Goal: Task Accomplishment & Management: Manage account settings

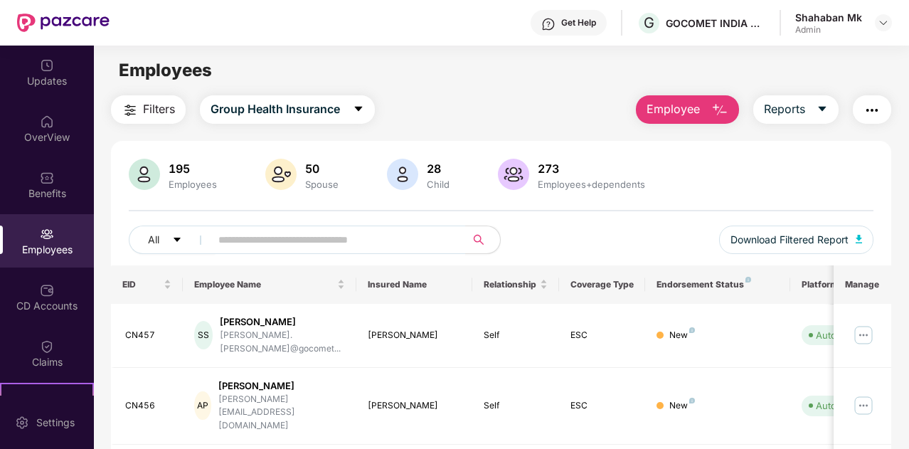
click at [667, 112] on span "Employee" at bounding box center [673, 109] width 53 height 18
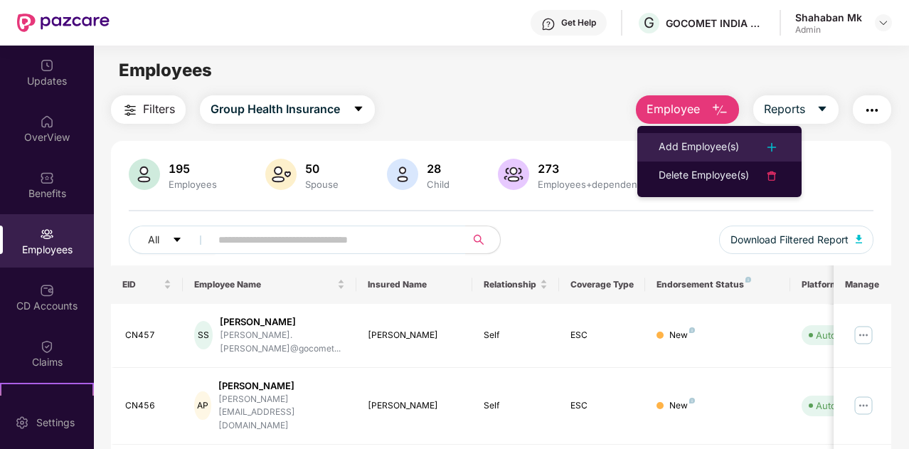
click at [676, 139] on div "Add Employee(s)" at bounding box center [699, 147] width 80 height 17
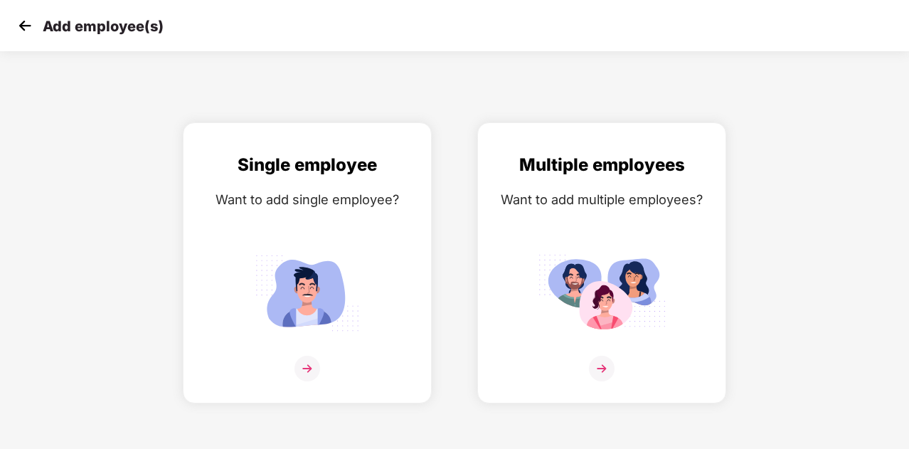
click at [14, 22] on div "Add employee(s)" at bounding box center [454, 25] width 909 height 51
click at [20, 24] on img at bounding box center [24, 25] width 21 height 21
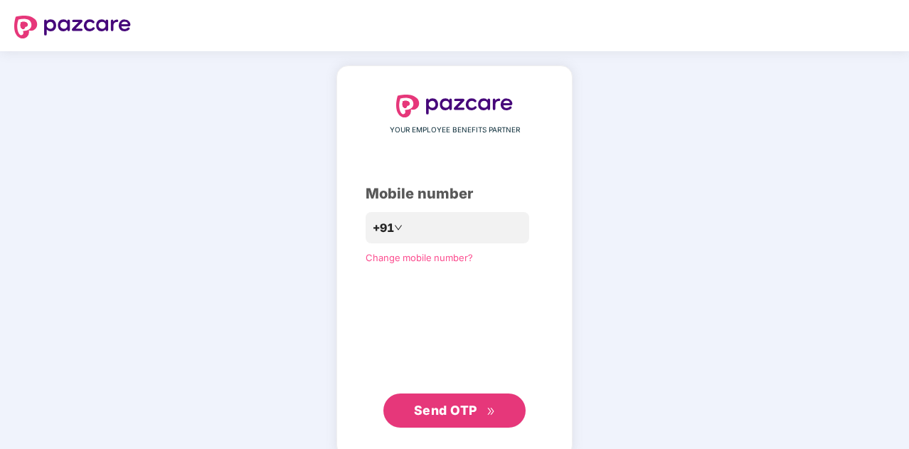
click at [377, 150] on div "YOUR EMPLOYEE BENEFITS PARTNER Mobile number +91 Change mobile number? Send OTP" at bounding box center [455, 261] width 178 height 333
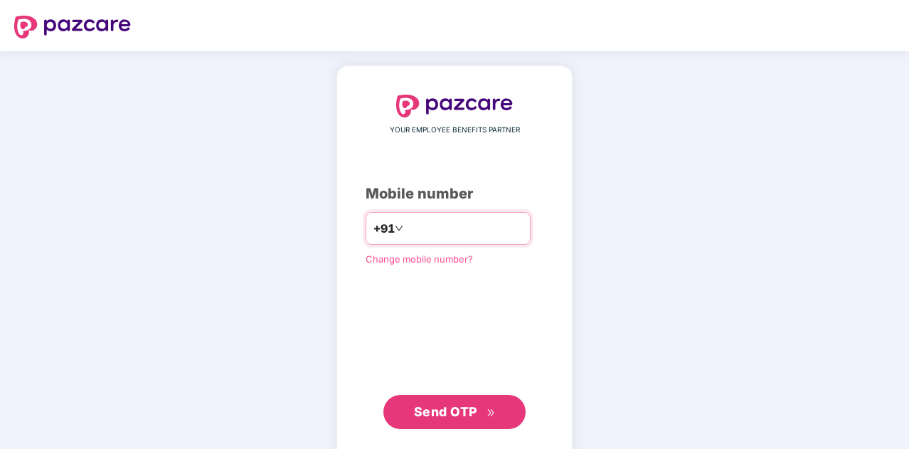
click at [406, 232] on input "number" at bounding box center [464, 228] width 117 height 23
type input "**********"
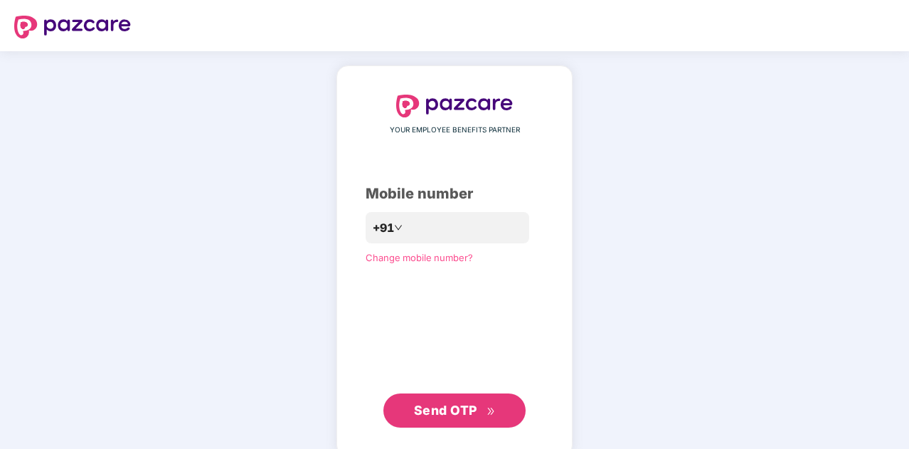
click at [439, 414] on span "Send OTP" at bounding box center [445, 410] width 63 height 15
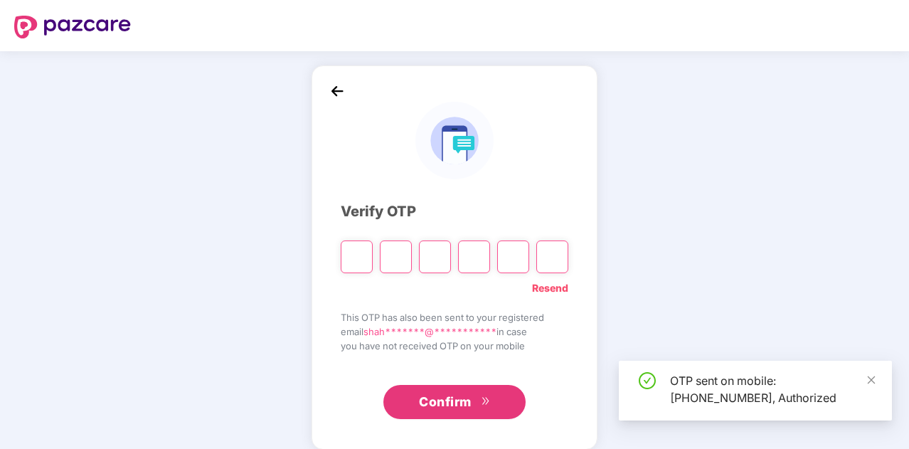
click at [353, 255] on input "Please enter verification code. Digit 1" at bounding box center [357, 256] width 32 height 33
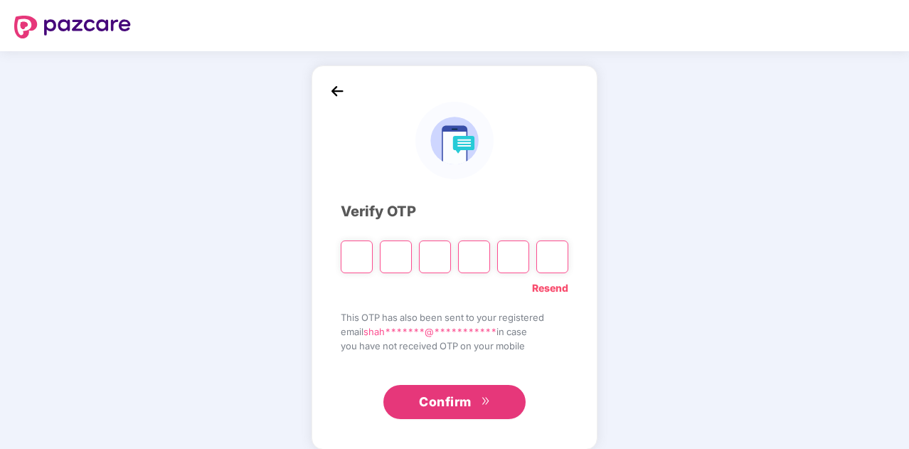
type input "*"
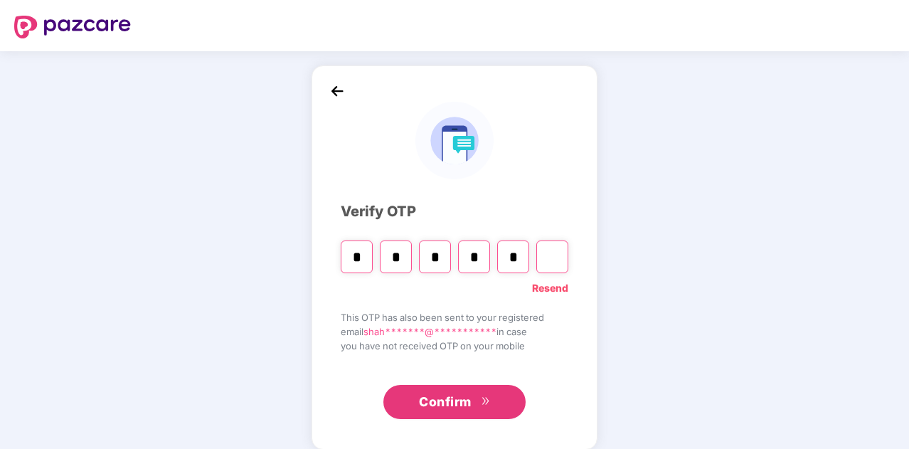
type input "*"
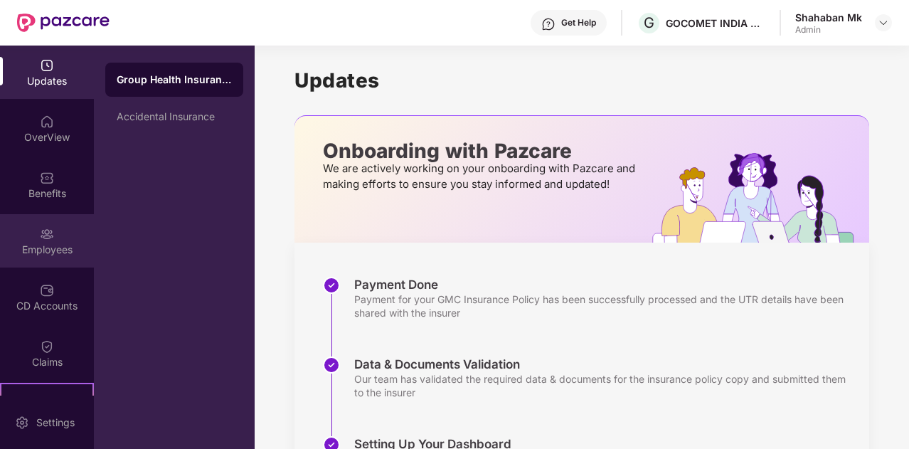
click at [58, 238] on div "Employees" at bounding box center [47, 240] width 94 height 53
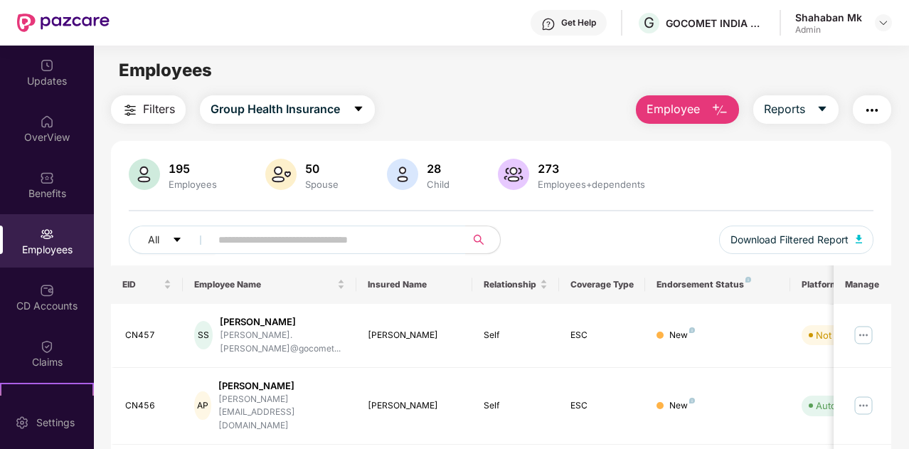
click at [660, 113] on span "Employee" at bounding box center [673, 109] width 53 height 18
